Goal: Task Accomplishment & Management: Manage account settings

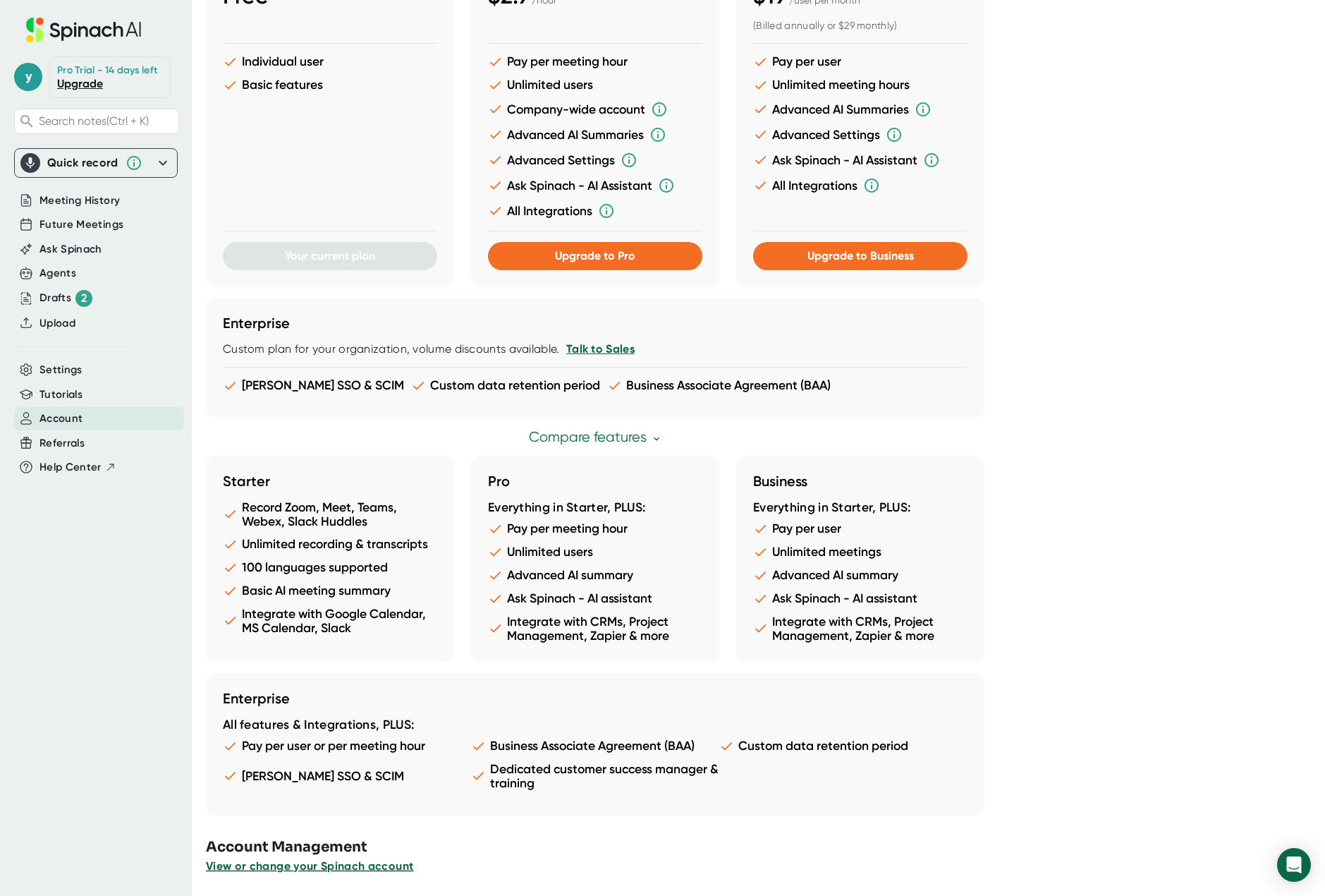
click at [336, 870] on span "View or change your Spinach account" at bounding box center [309, 866] width 207 height 14
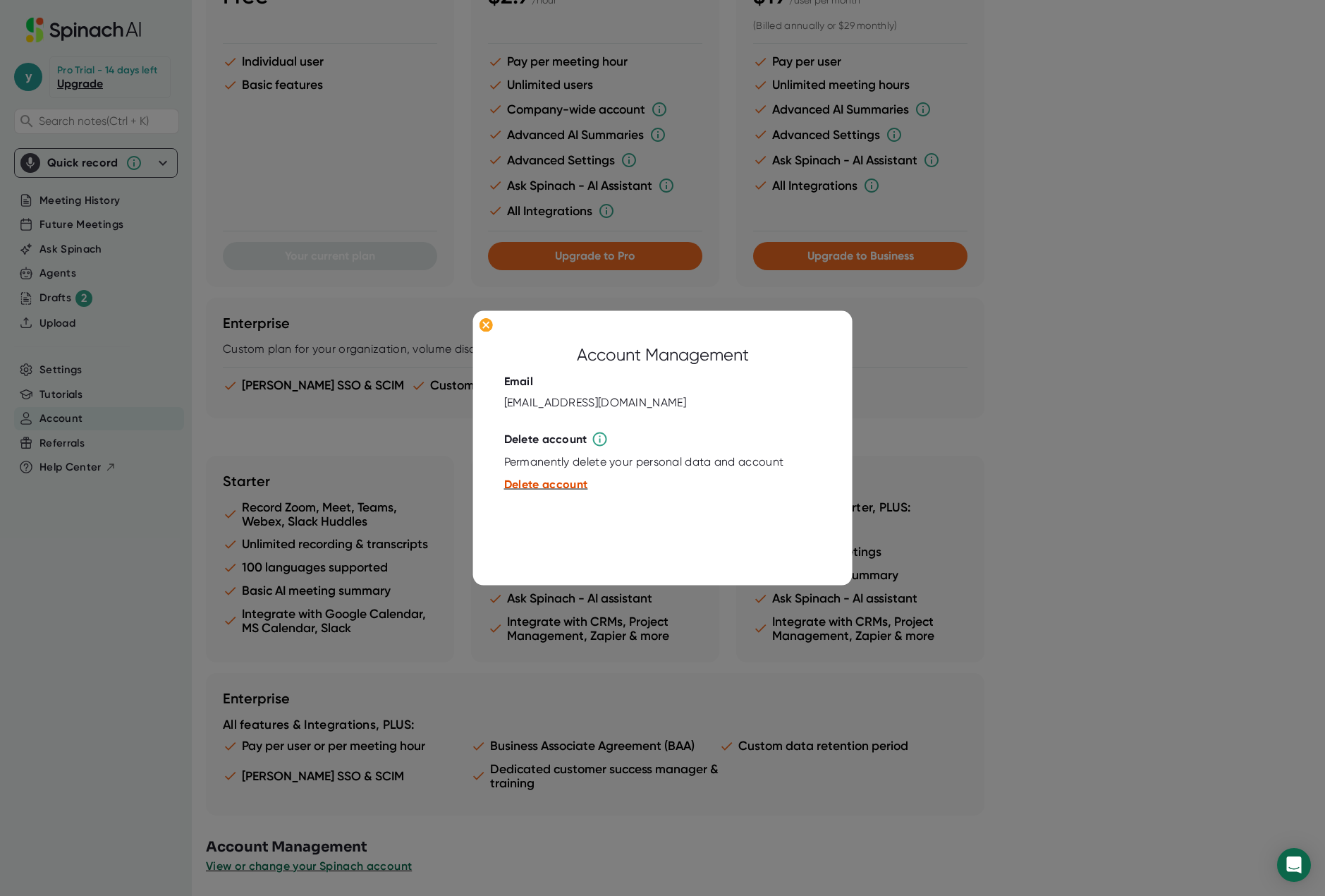
click at [549, 488] on span "Delete account" at bounding box center [546, 485] width 84 height 14
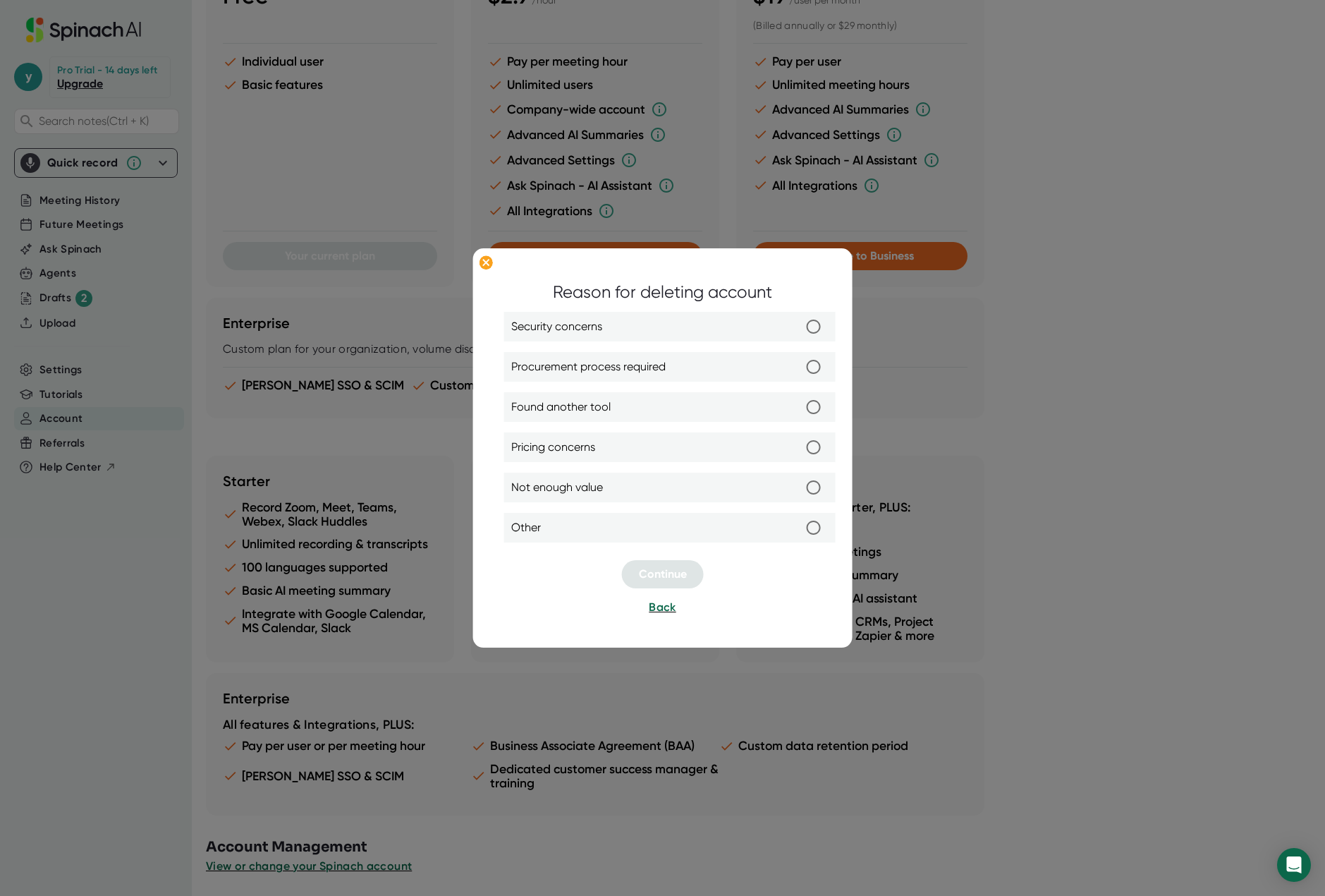
click at [619, 404] on label "Found another tool" at bounding box center [670, 407] width 317 height 30
click at [799, 404] on input "Found another tool" at bounding box center [814, 407] width 30 height 30
radio input "true"
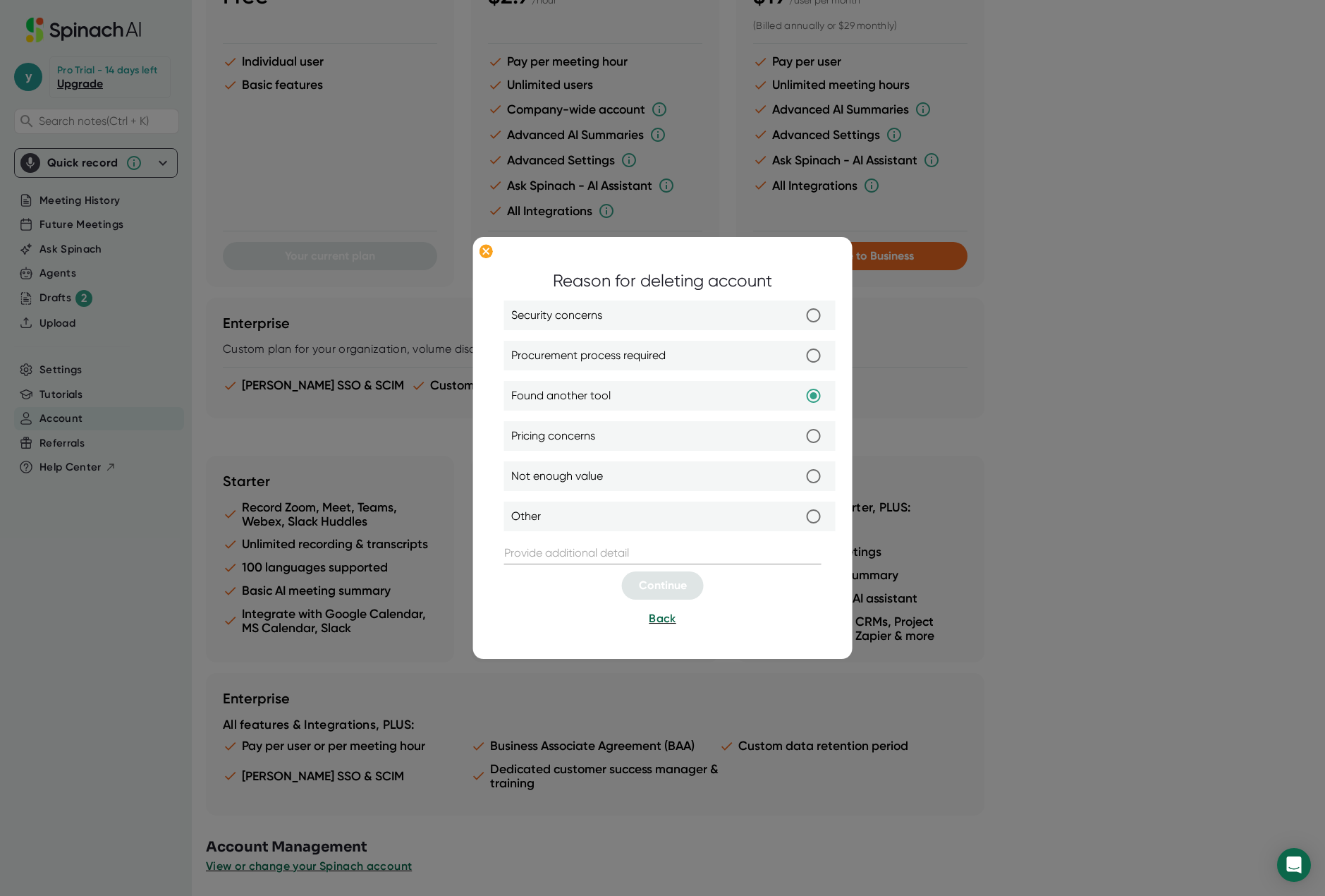
click at [612, 476] on label "Not enough value" at bounding box center [670, 477] width 317 height 30
click at [799, 476] on input "Not enough value" at bounding box center [814, 477] width 30 height 30
radio input "true"
click at [582, 517] on label "Other" at bounding box center [670, 517] width 317 height 30
click at [799, 517] on input "Other" at bounding box center [814, 517] width 30 height 30
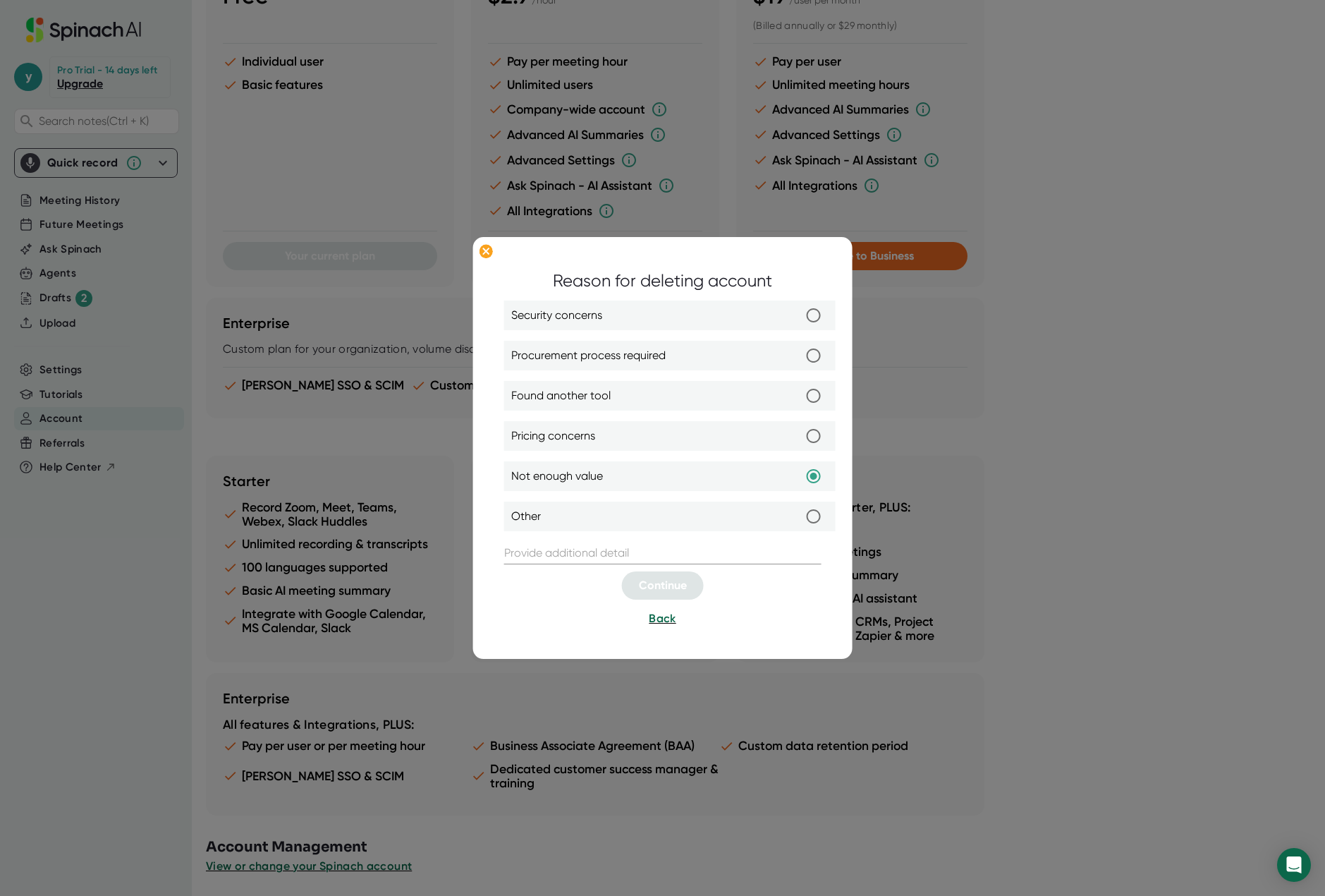
radio input "true"
click at [623, 382] on label "Found another tool" at bounding box center [670, 396] width 317 height 30
click at [799, 382] on input "Found another tool" at bounding box center [814, 396] width 30 height 30
radio input "true"
click at [635, 353] on span "Procurement process required" at bounding box center [589, 356] width 155 height 17
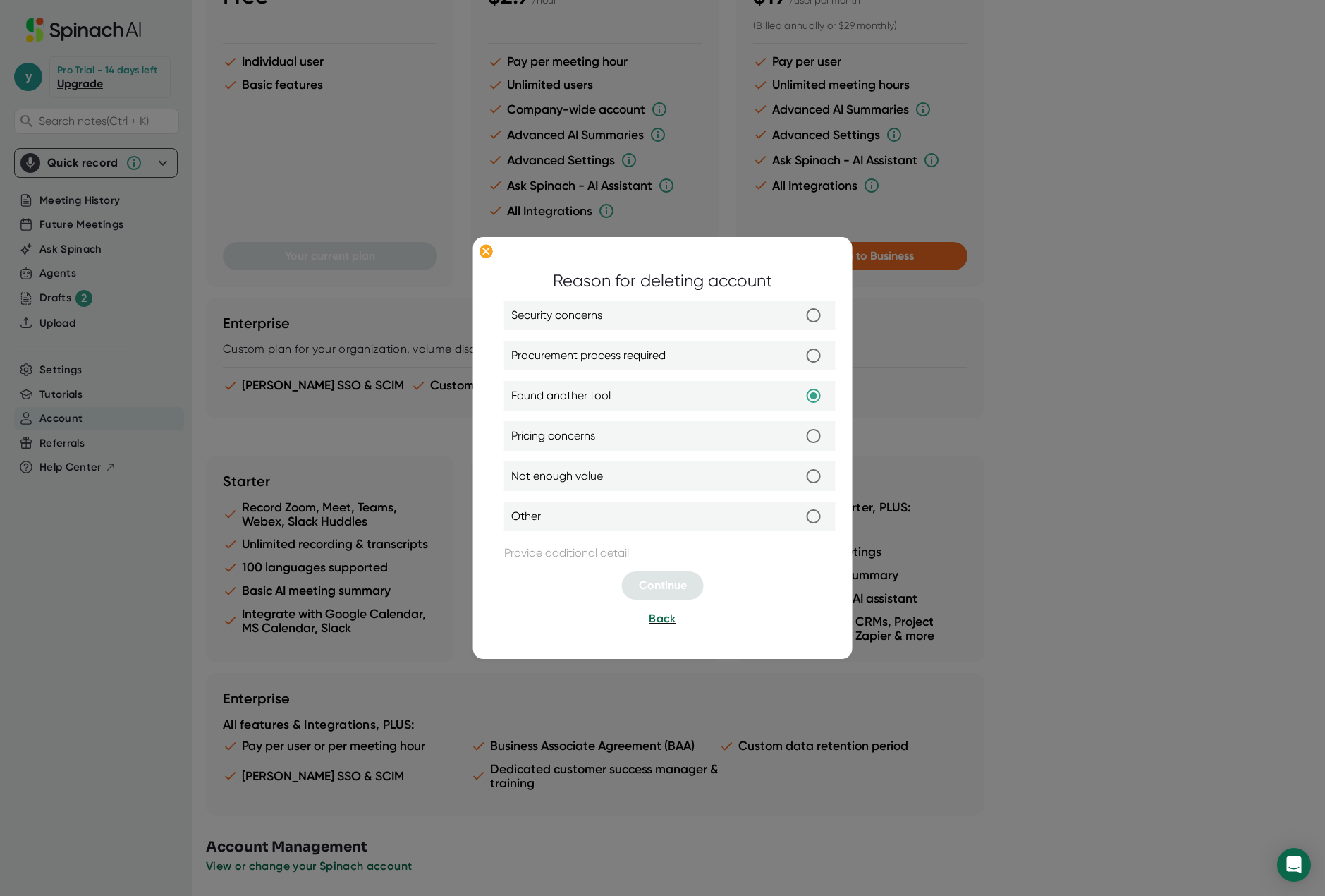
click at [799, 353] on input "Procurement process required" at bounding box center [814, 356] width 30 height 30
radio input "true"
click at [647, 316] on label "Security concerns" at bounding box center [670, 316] width 317 height 30
click at [799, 316] on input "Security concerns" at bounding box center [814, 316] width 30 height 30
radio input "true"
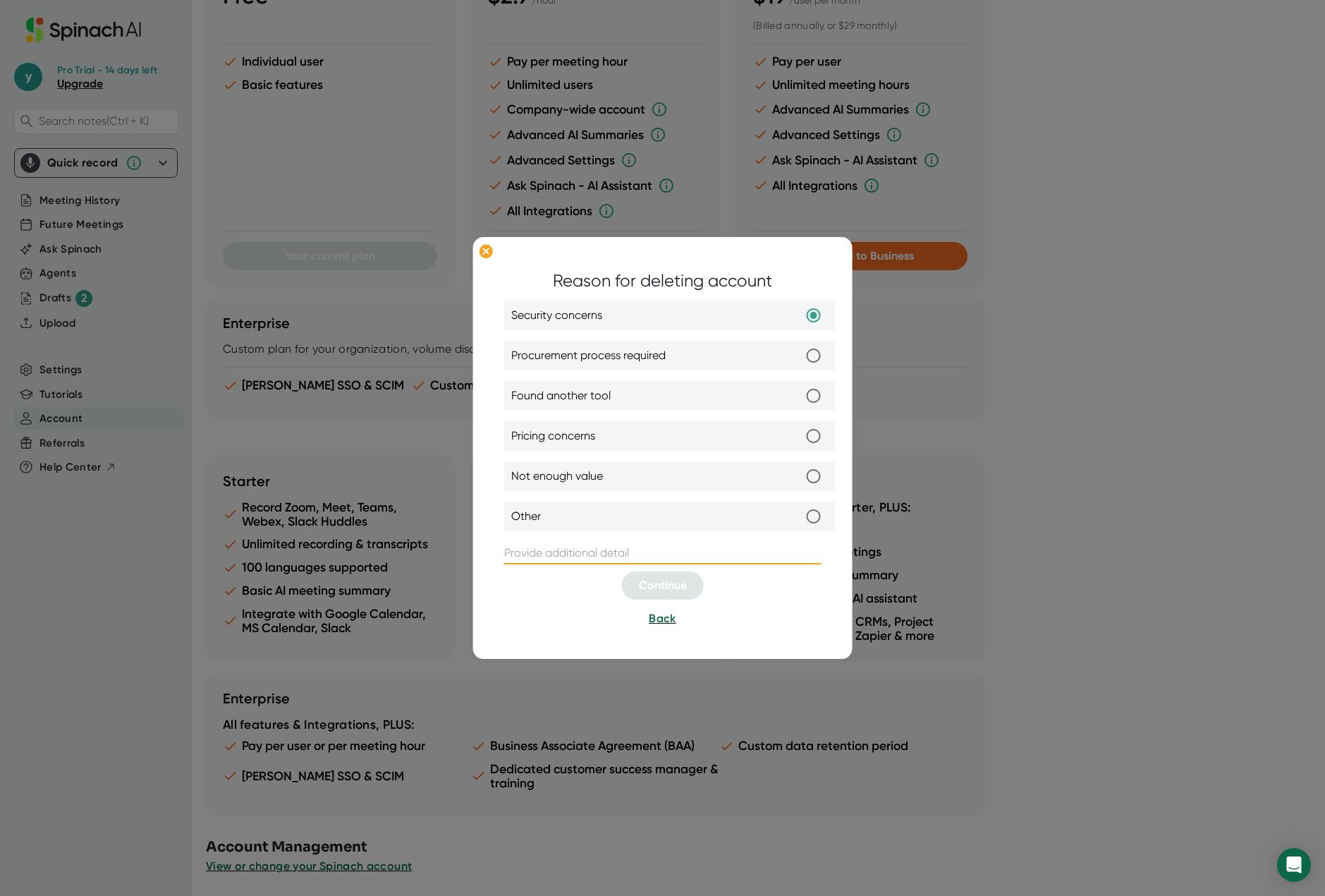
click at [610, 547] on input "text" at bounding box center [663, 553] width 317 height 23
type input "thanks"
click at [720, 386] on label "Found another tool" at bounding box center [670, 396] width 317 height 30
click at [799, 386] on input "Found another tool" at bounding box center [814, 396] width 30 height 30
radio input "true"
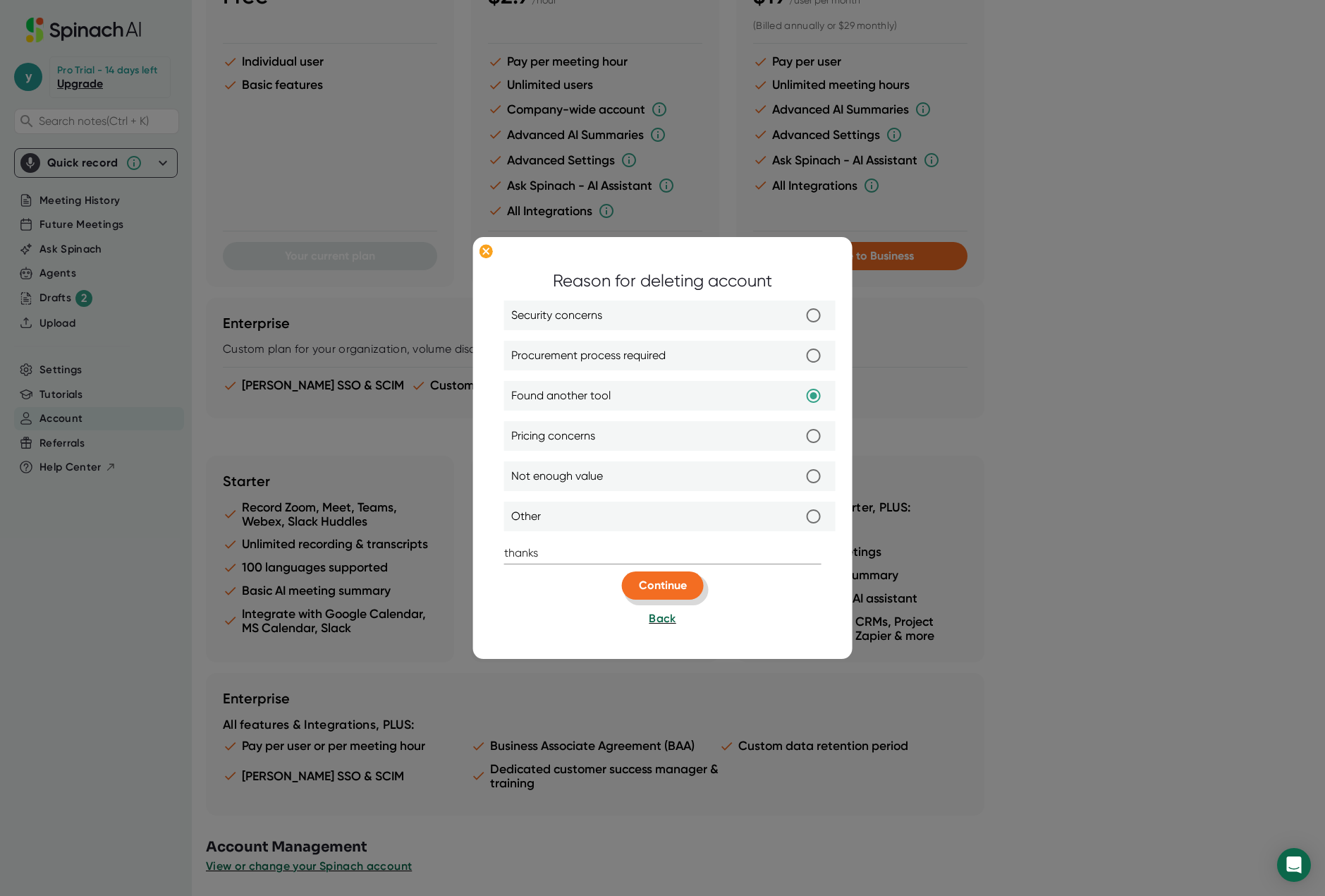
click at [678, 583] on span "Continue" at bounding box center [663, 586] width 48 height 14
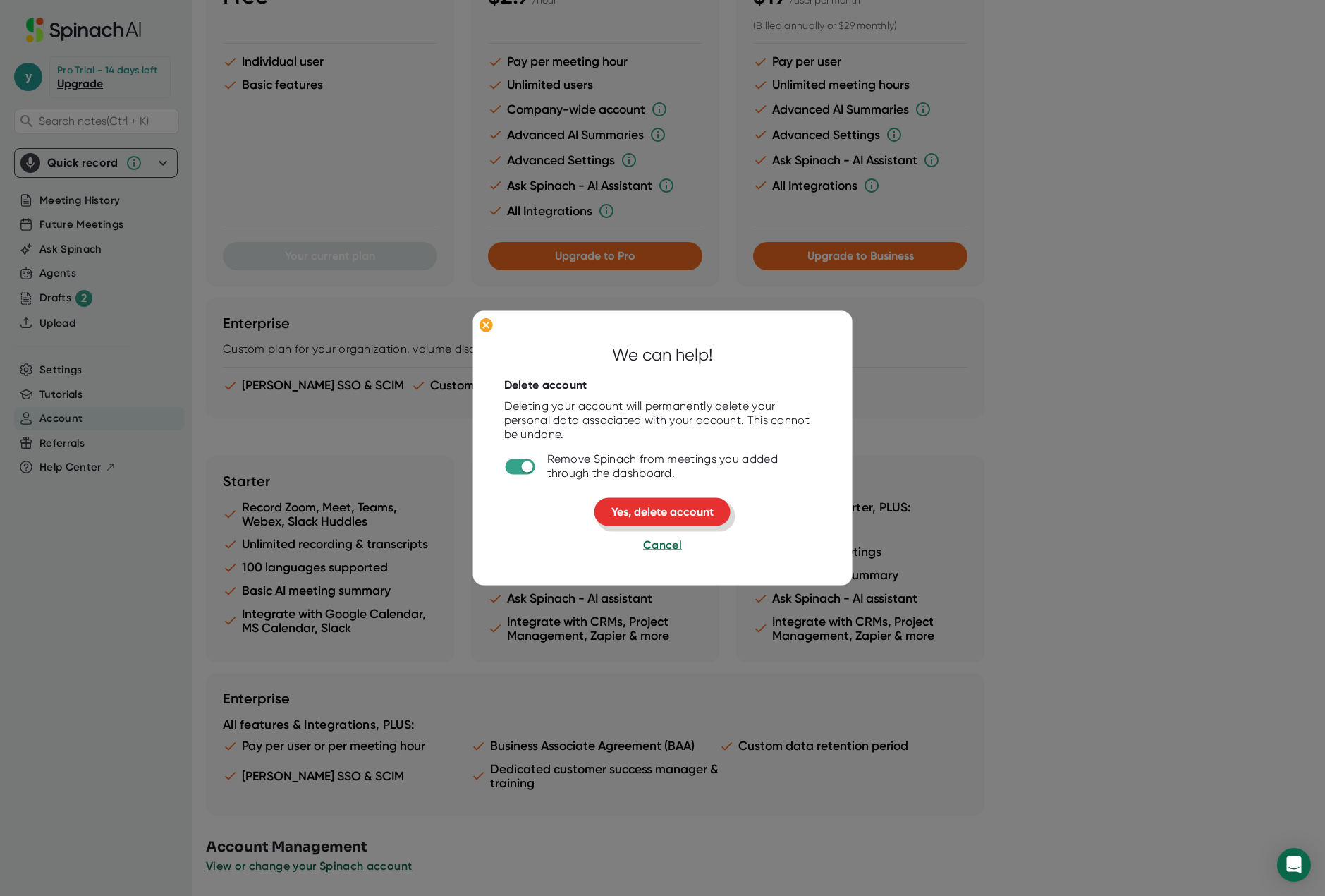
click at [663, 513] on span "Yes, delete account" at bounding box center [662, 511] width 102 height 14
